Goal: Task Accomplishment & Management: Manage account settings

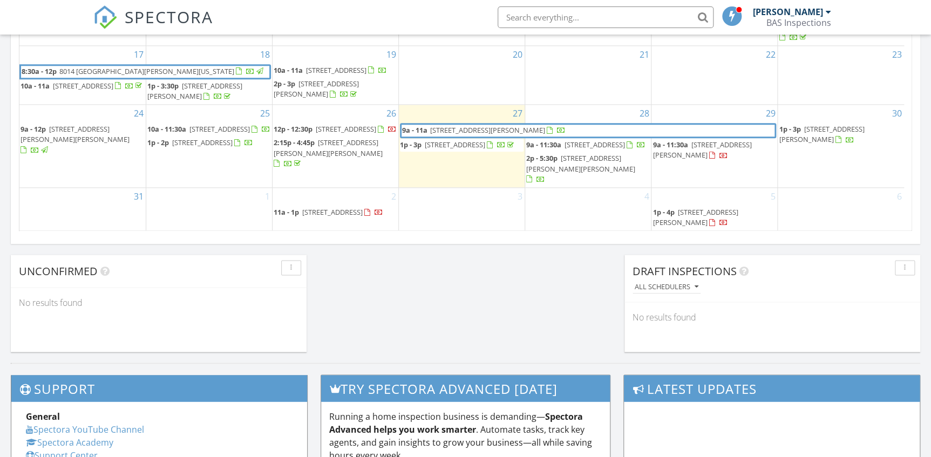
scroll to position [736, 0]
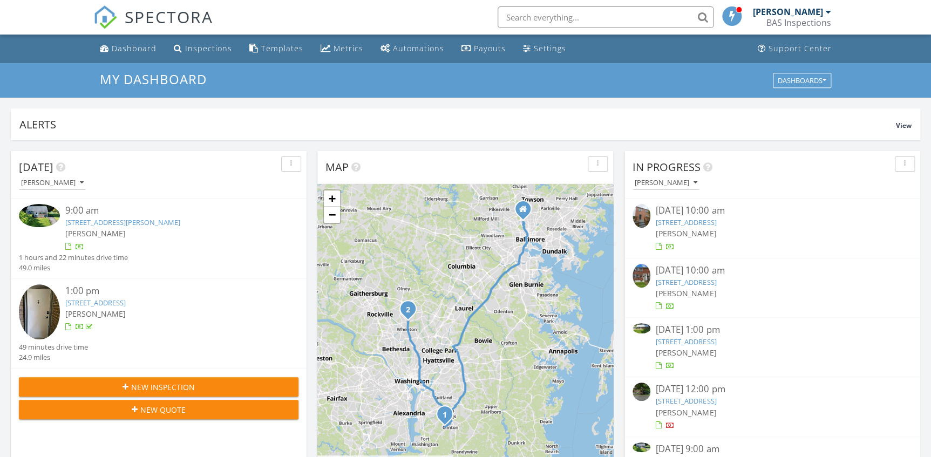
click at [552, 14] on input "text" at bounding box center [606, 17] width 216 height 22
type input "[PERSON_NAME]"
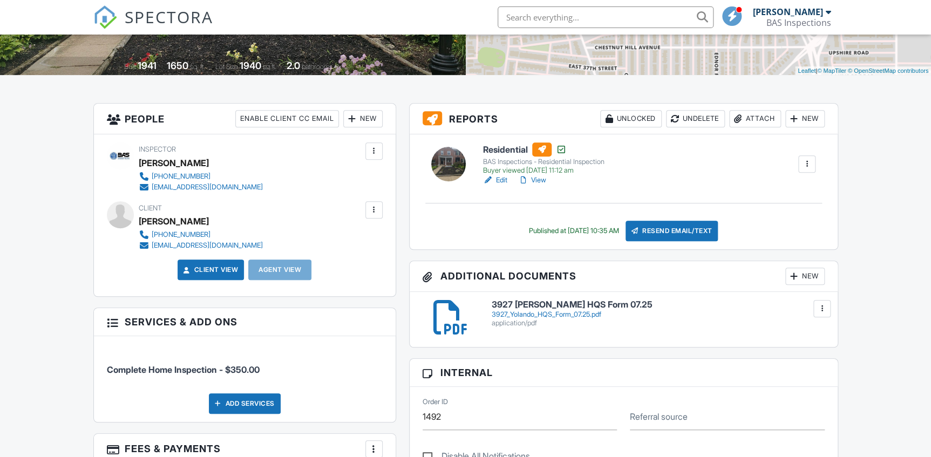
scroll to position [196, 0]
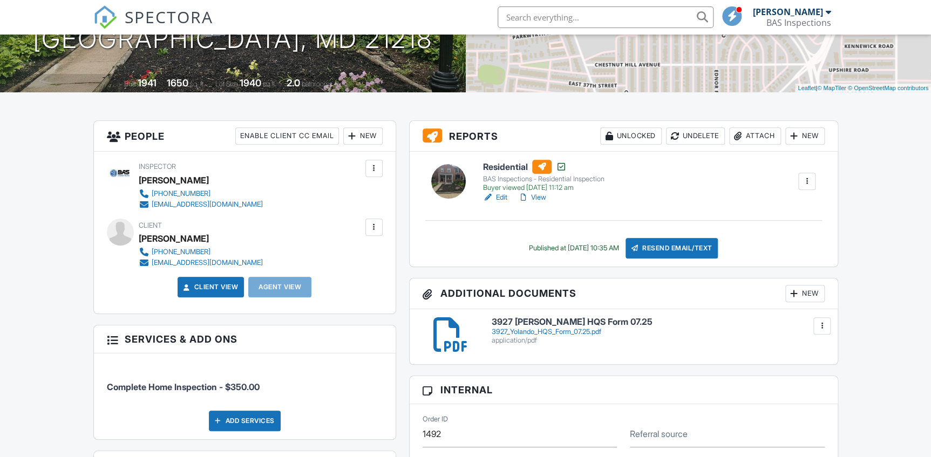
click at [504, 195] on link "Edit" at bounding box center [495, 197] width 24 height 11
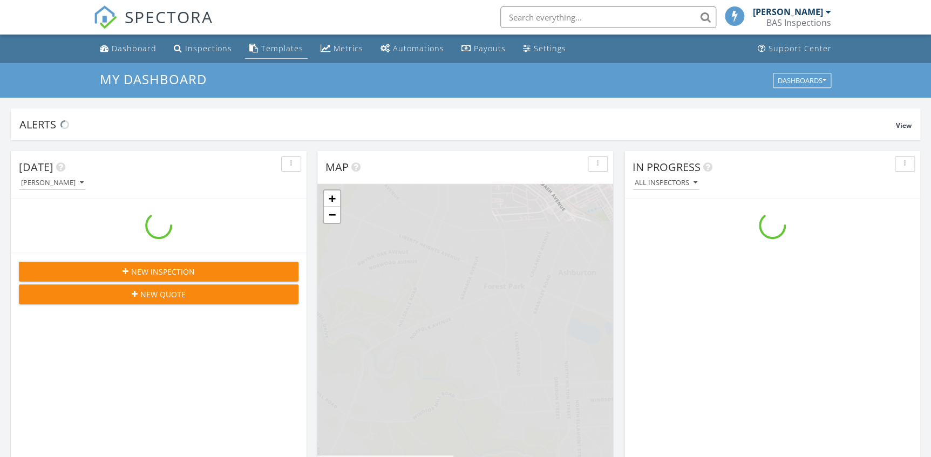
scroll to position [998, 947]
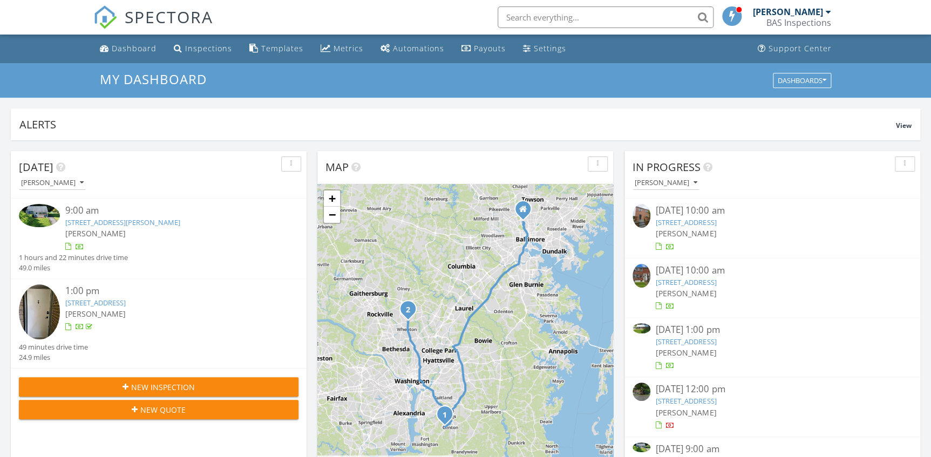
click at [638, 15] on input "text" at bounding box center [606, 17] width 216 height 22
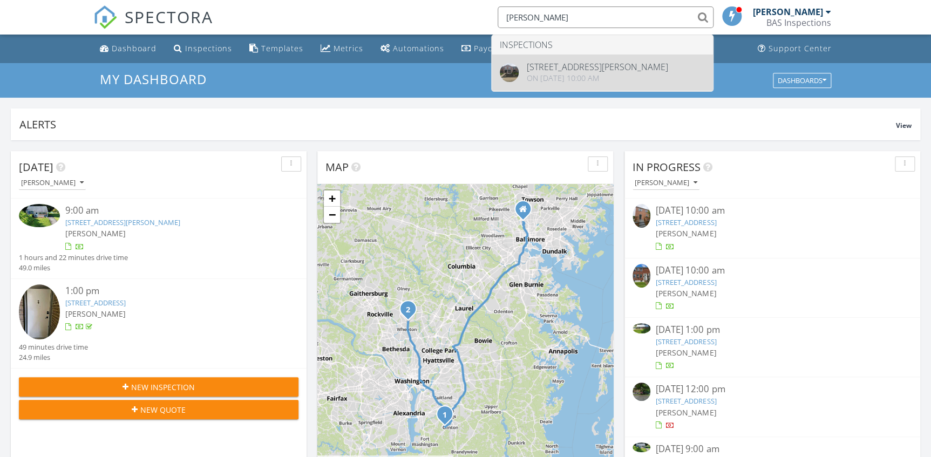
type input "yolando"
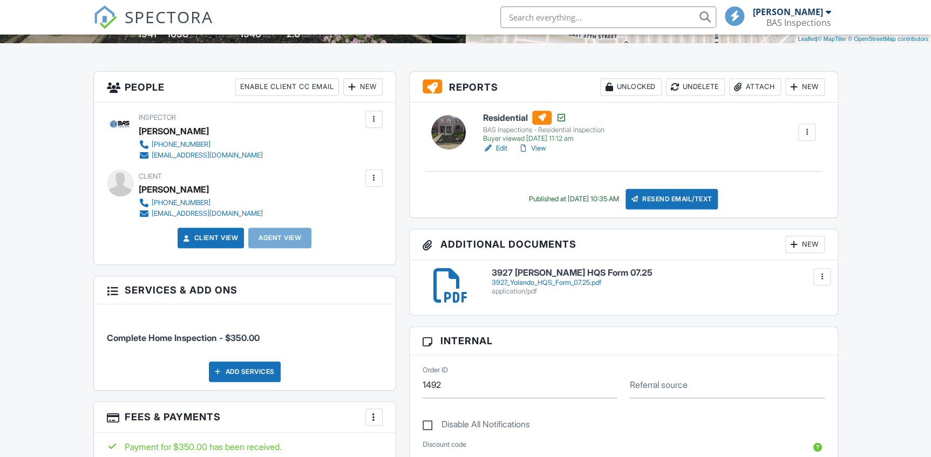
scroll to position [245, 0]
click at [537, 146] on link "View" at bounding box center [532, 148] width 28 height 11
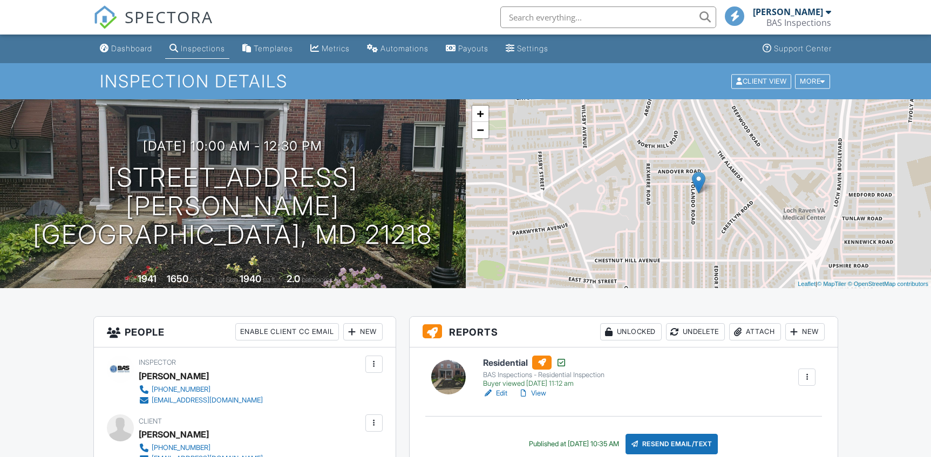
scroll to position [245, 0]
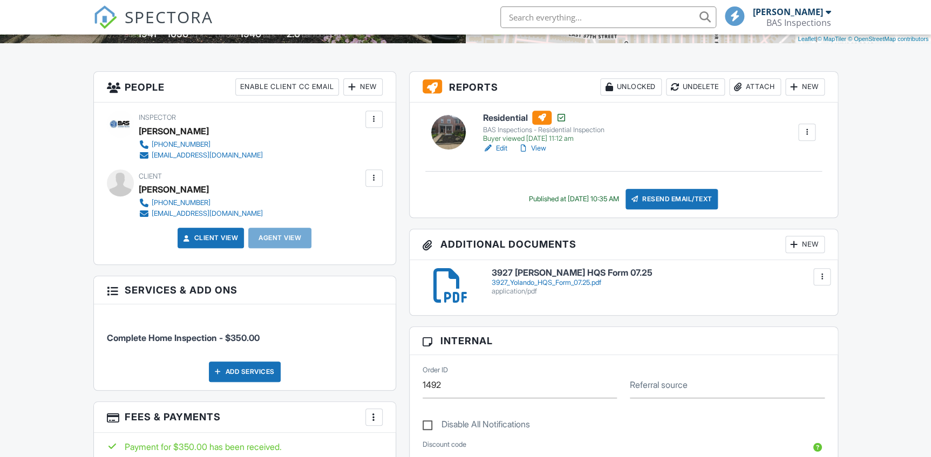
click at [826, 278] on div at bounding box center [822, 277] width 11 height 11
drag, startPoint x: 800, startPoint y: 319, endPoint x: 545, endPoint y: 51, distance: 369.7
click at [800, 319] on link "Delete" at bounding box center [800, 325] width 40 height 12
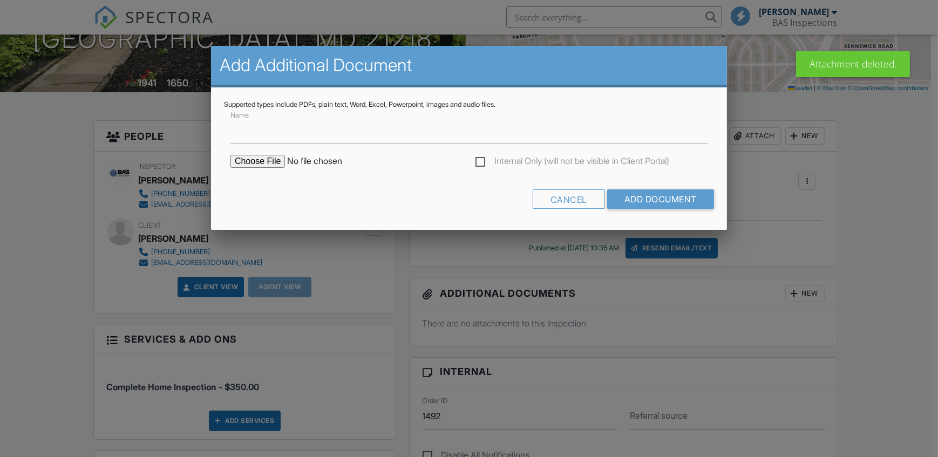
click at [266, 158] on input "file" at bounding box center [323, 161] width 184 height 13
type input "C:\fakepath\3927 Yolando HQS Form 07.25.pdf"
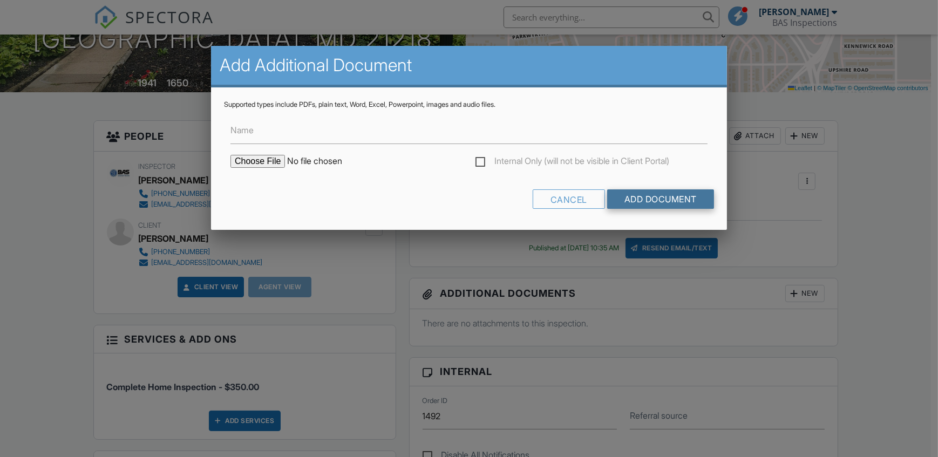
click at [665, 201] on input "Add Document" at bounding box center [660, 199] width 107 height 19
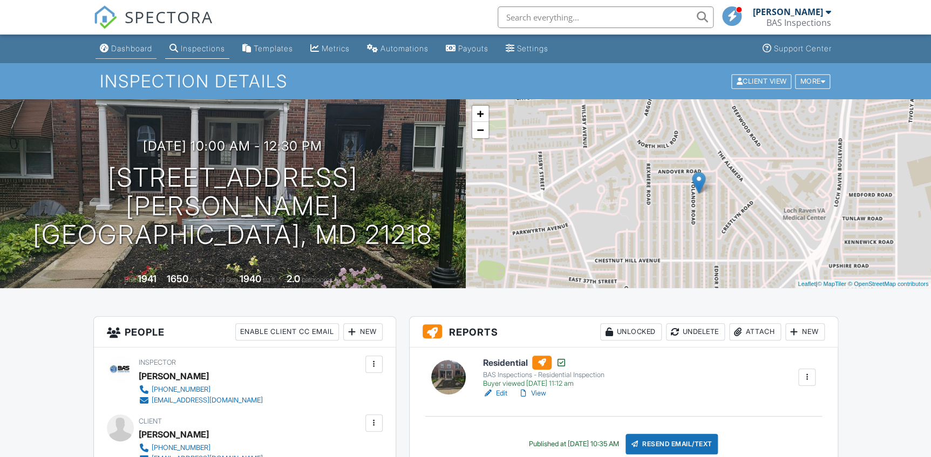
click at [144, 54] on link "Dashboard" at bounding box center [126, 49] width 61 height 20
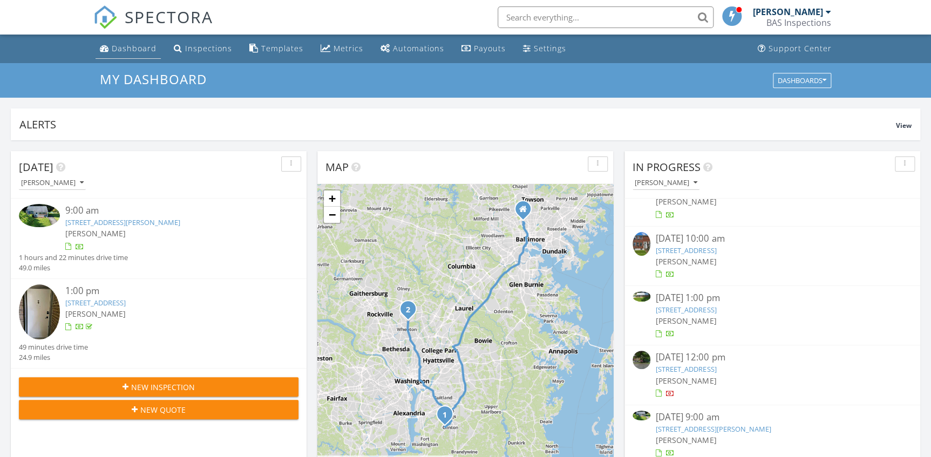
click at [147, 52] on div "Dashboard" at bounding box center [134, 48] width 45 height 10
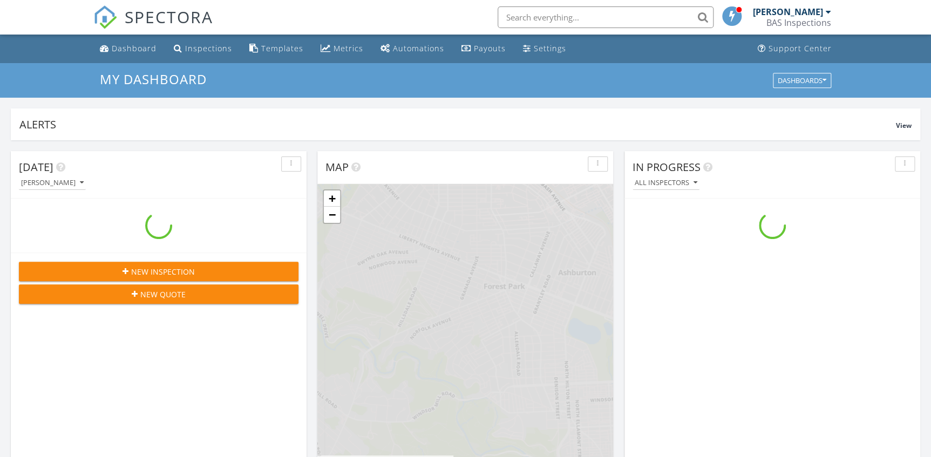
scroll to position [998, 947]
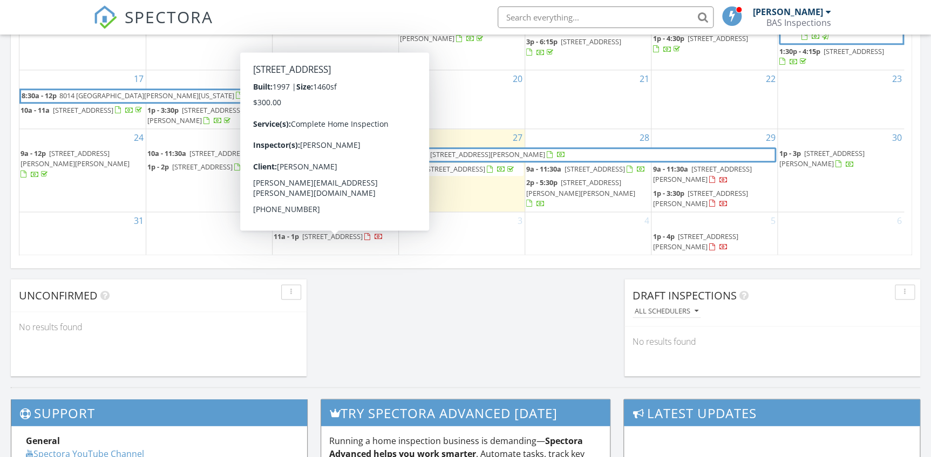
scroll to position [126, 0]
